Goal: Task Accomplishment & Management: Use online tool/utility

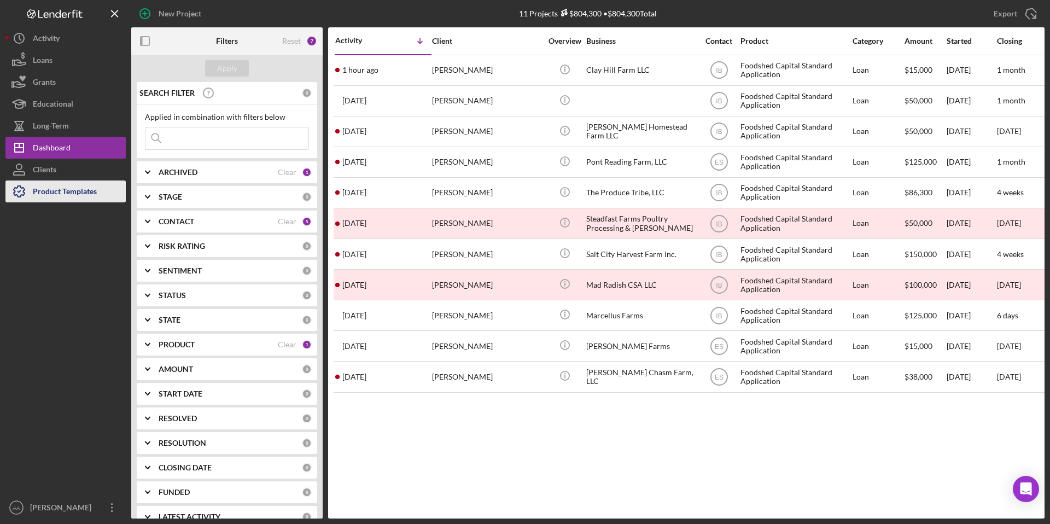
click at [100, 192] on button "Product Templates" at bounding box center [65, 191] width 120 height 22
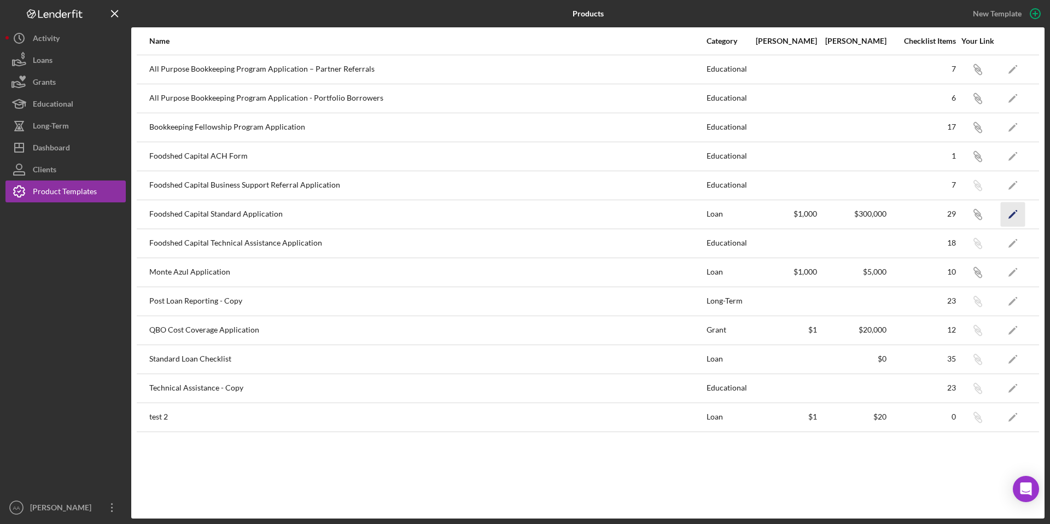
click at [1021, 211] on icon "Icon/Edit" at bounding box center [1013, 214] width 25 height 25
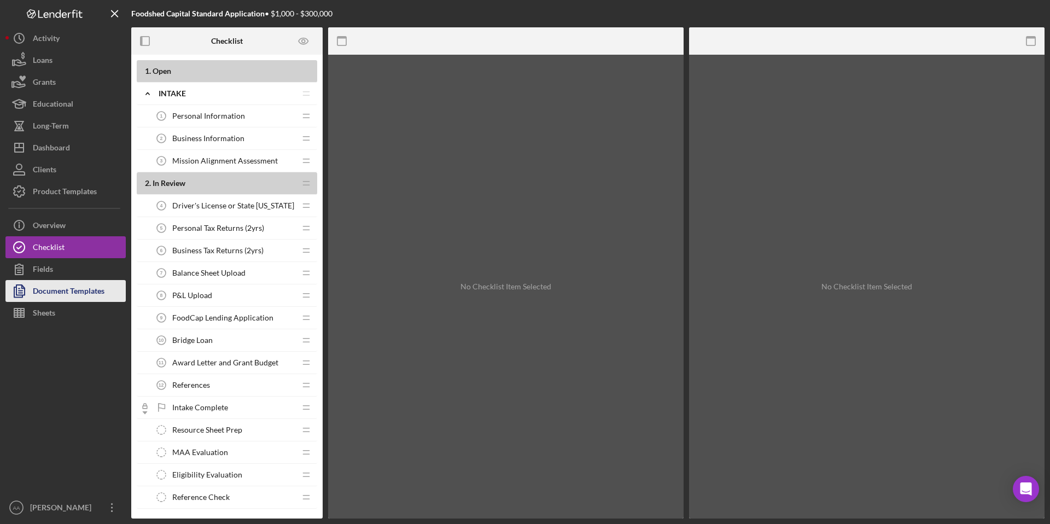
click at [63, 291] on div "Document Templates" at bounding box center [69, 292] width 72 height 25
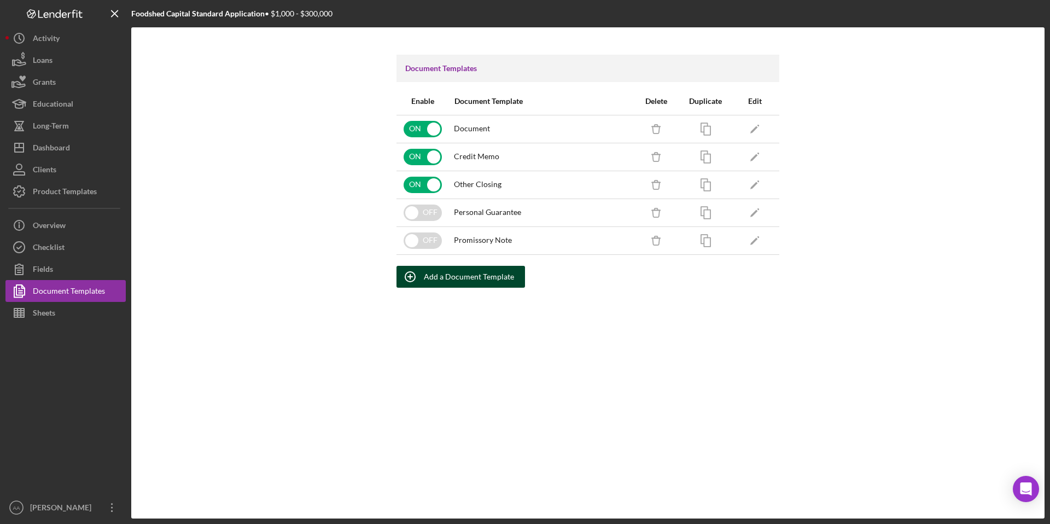
click at [437, 278] on div "Add a Document Template" at bounding box center [469, 277] width 90 height 22
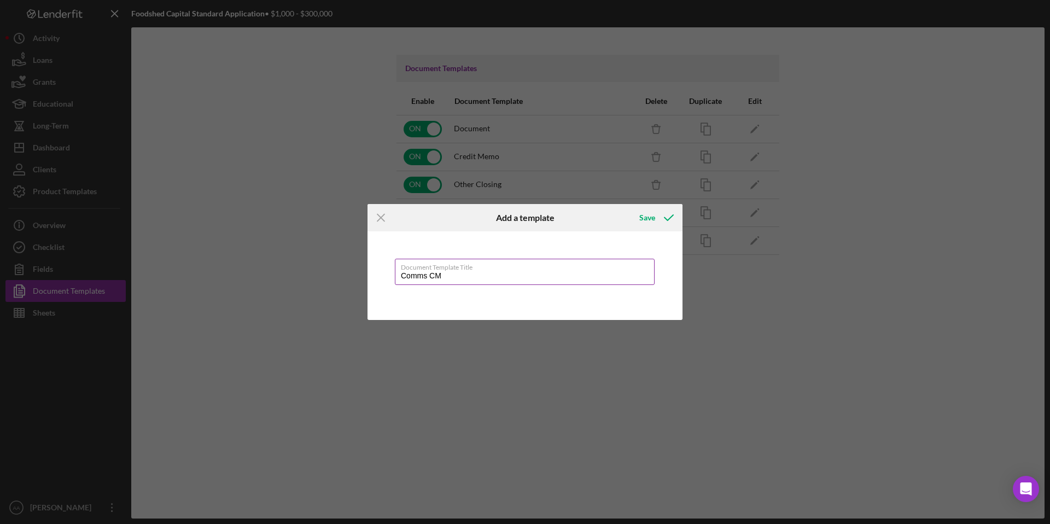
click at [440, 282] on input "Comms CM" at bounding box center [525, 272] width 260 height 26
type input "Communications Memo"
click at [654, 217] on div "Save" at bounding box center [647, 218] width 16 height 22
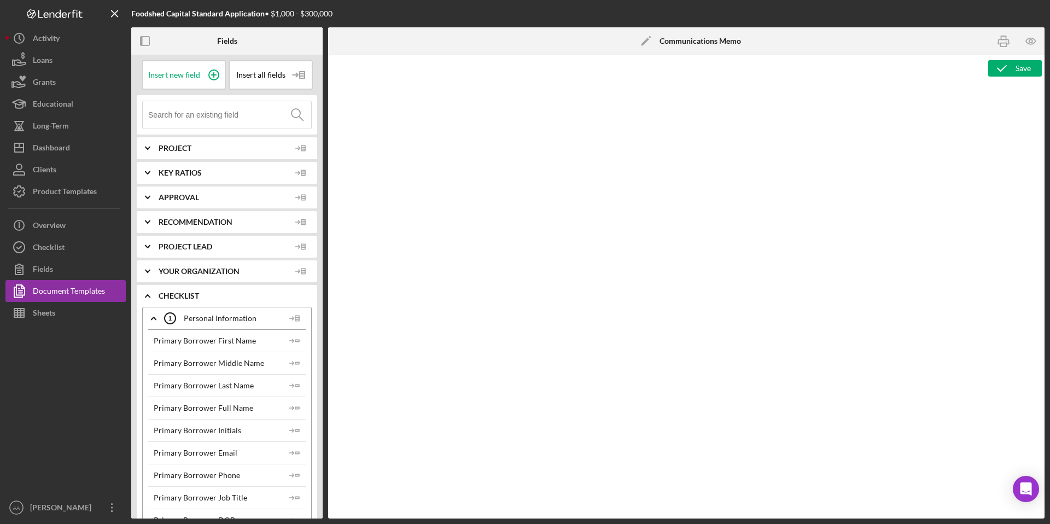
type textarea "Copy and paste, or create, your document template here."
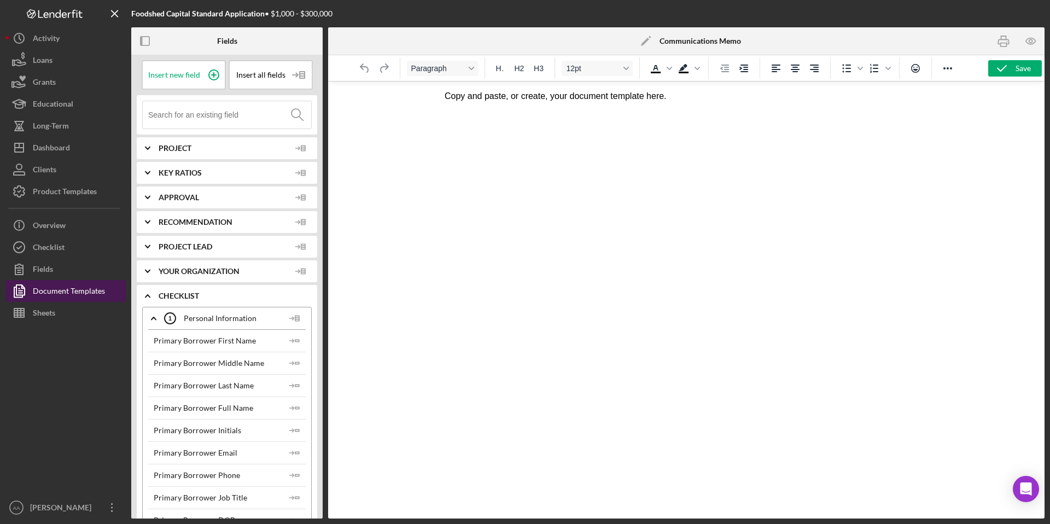
click at [75, 289] on div "Document Templates" at bounding box center [69, 292] width 72 height 25
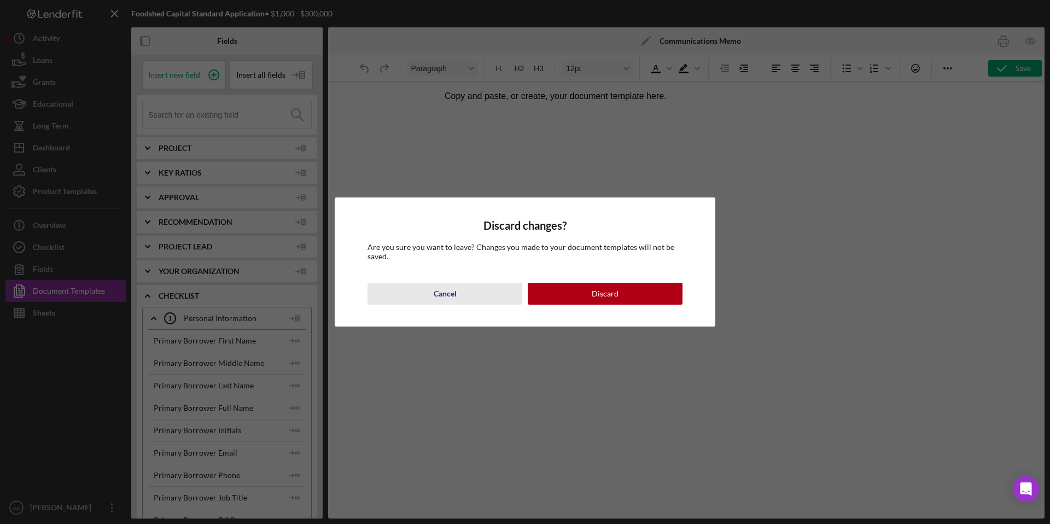
drag, startPoint x: 472, startPoint y: 303, endPoint x: 37, endPoint y: 221, distance: 443.3
click at [472, 303] on button "Cancel" at bounding box center [444, 294] width 155 height 22
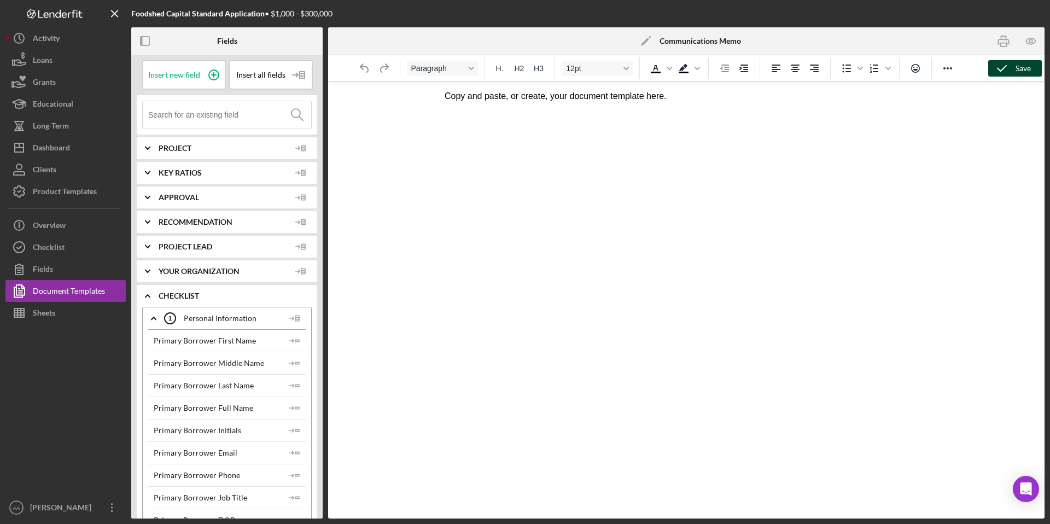
click at [1005, 64] on icon "button" at bounding box center [1001, 68] width 27 height 27
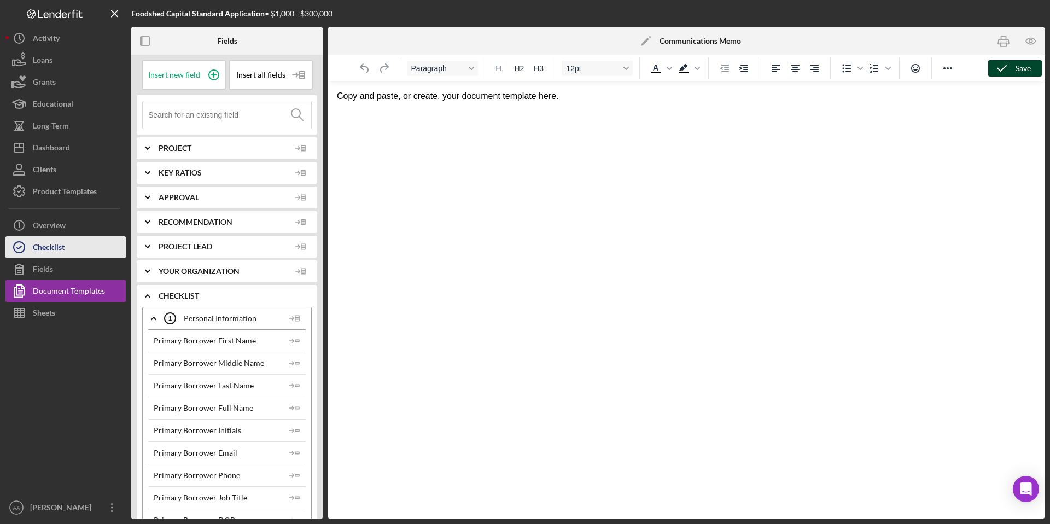
click at [77, 248] on button "Checklist" at bounding box center [65, 247] width 120 height 22
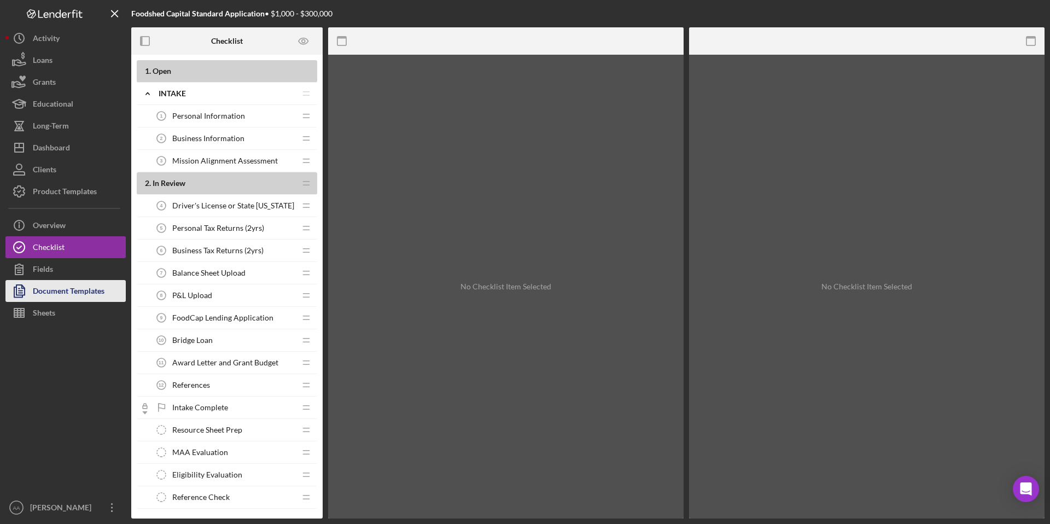
click at [60, 287] on div "Document Templates" at bounding box center [69, 292] width 72 height 25
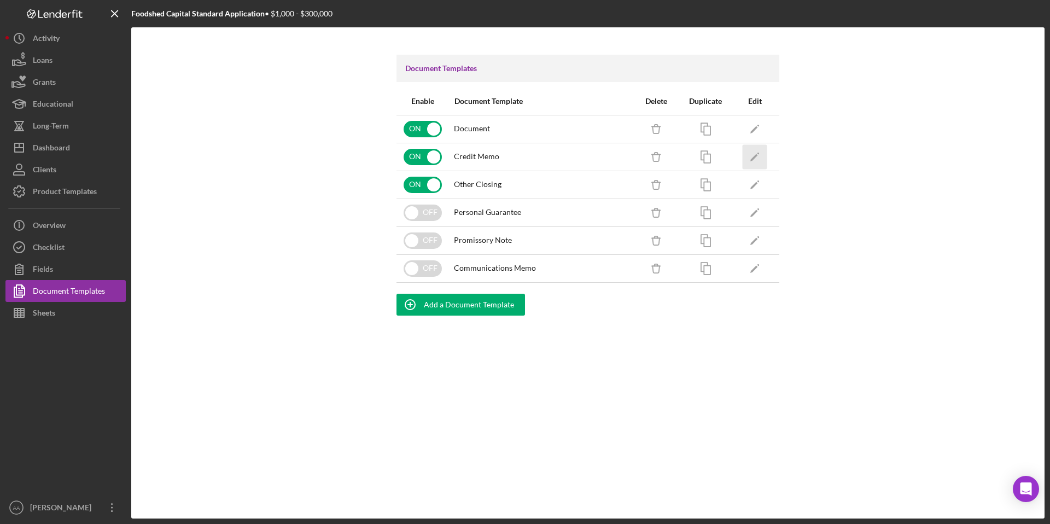
click at [755, 153] on icon "Icon/Edit" at bounding box center [755, 156] width 25 height 25
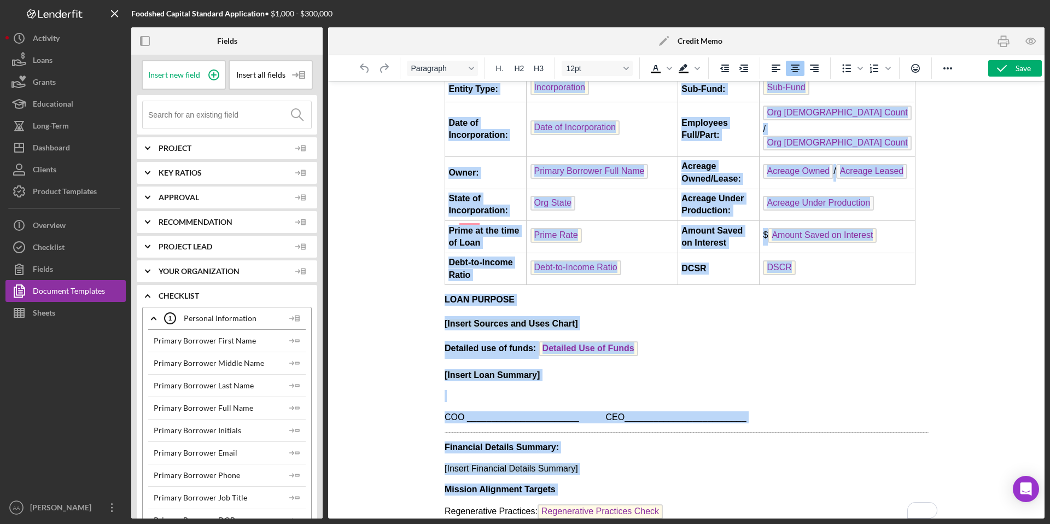
scroll to position [220, 0]
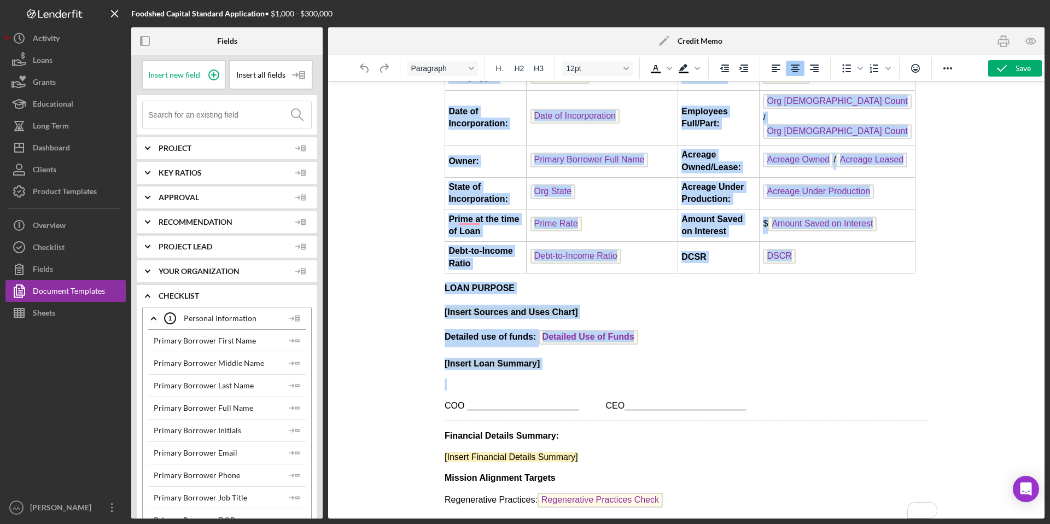
drag, startPoint x: 595, startPoint y: 101, endPoint x: 933, endPoint y: 361, distance: 426.2
click at [933, 361] on html "Date: CM Date Total Project Amount: $ Total Project Amount Applicant: Primary B…" at bounding box center [685, 232] width 501 height 740
copy body "Date: CM Date Total Project Amount: $ Total Project Amount Applicant: Primary B…"
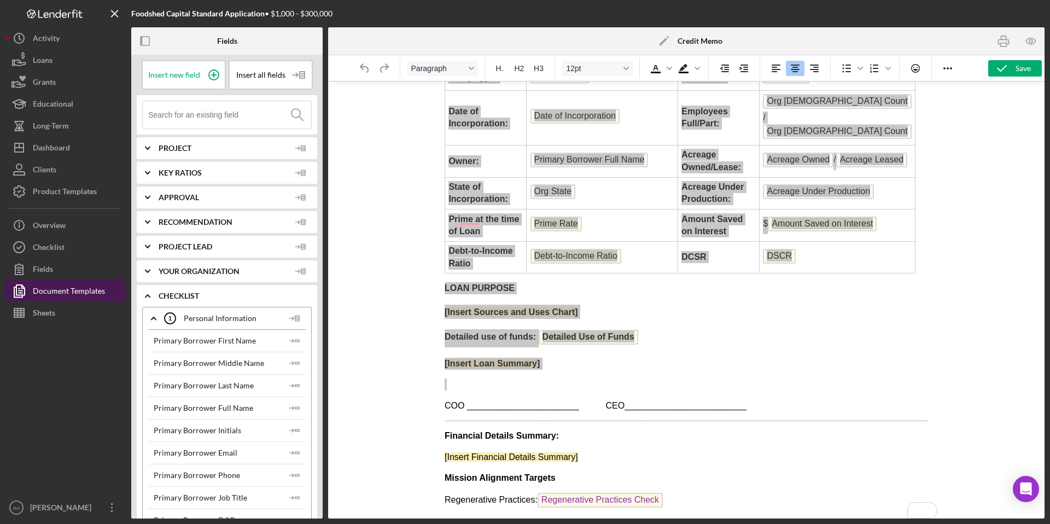
click at [67, 289] on div "Document Templates" at bounding box center [69, 292] width 72 height 25
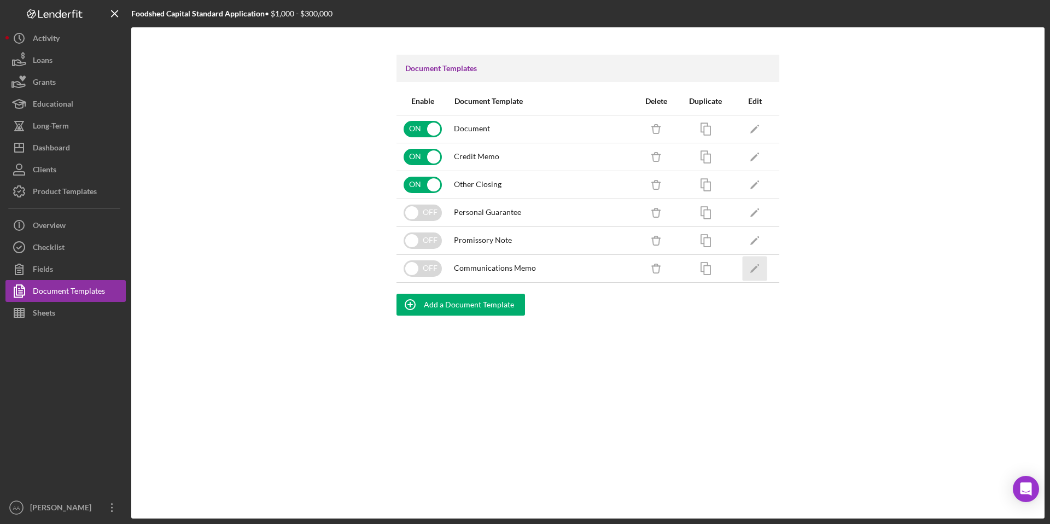
click at [753, 269] on polygon "button" at bounding box center [754, 269] width 8 height 8
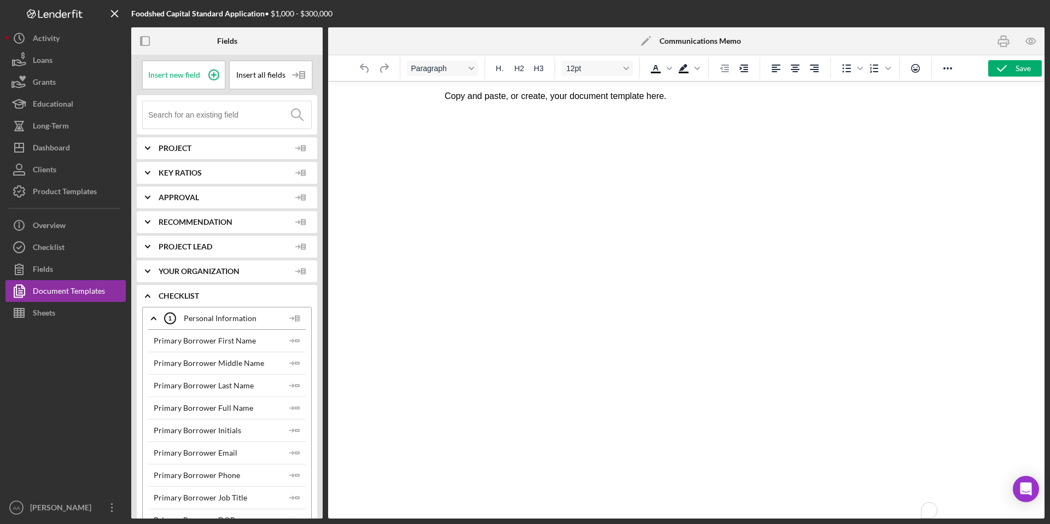
click at [449, 93] on p "Copy and paste, or create, your document template here." at bounding box center [686, 96] width 484 height 12
click at [442, 95] on html "Copy and paste, or create, your document template here." at bounding box center [685, 96] width 501 height 30
click at [452, 97] on p "Copy and paste, or create, your document template here." at bounding box center [686, 96] width 484 height 12
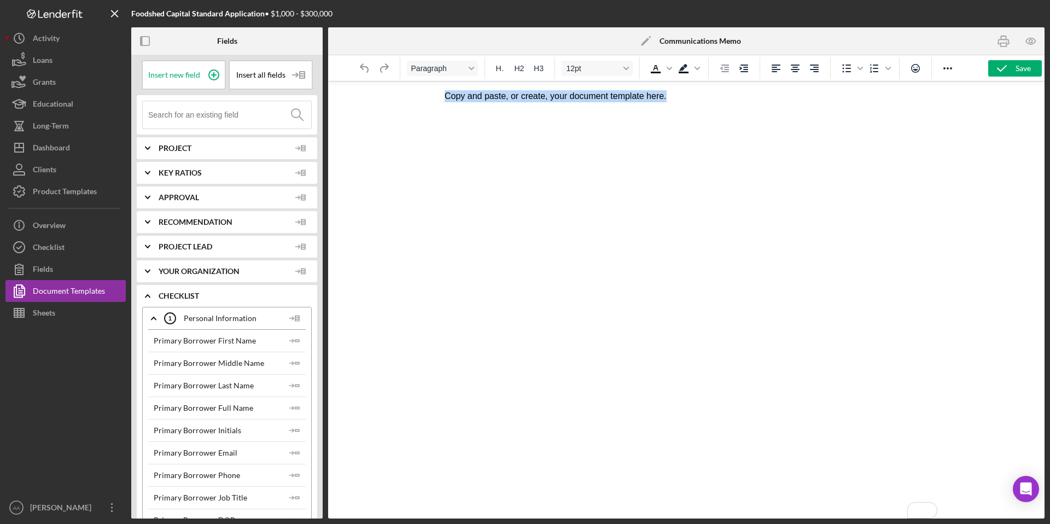
click at [452, 97] on p "Copy and paste, or create, your document template here." at bounding box center [686, 96] width 484 height 12
